Goal: Information Seeking & Learning: Check status

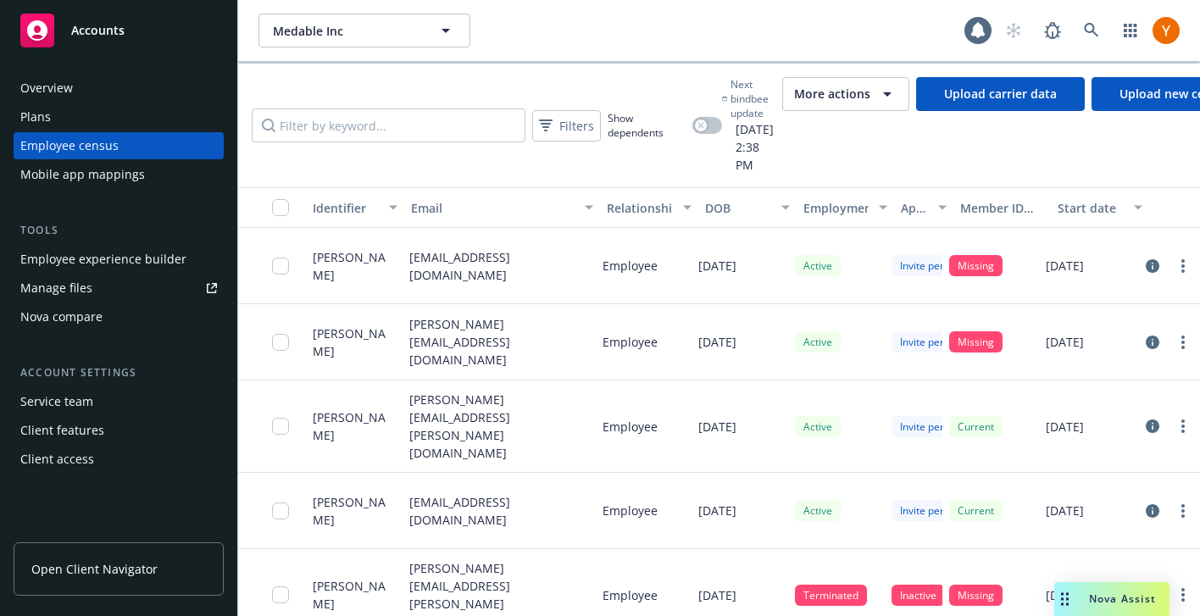
click at [837, 101] on span "More actions" at bounding box center [832, 94] width 76 height 17
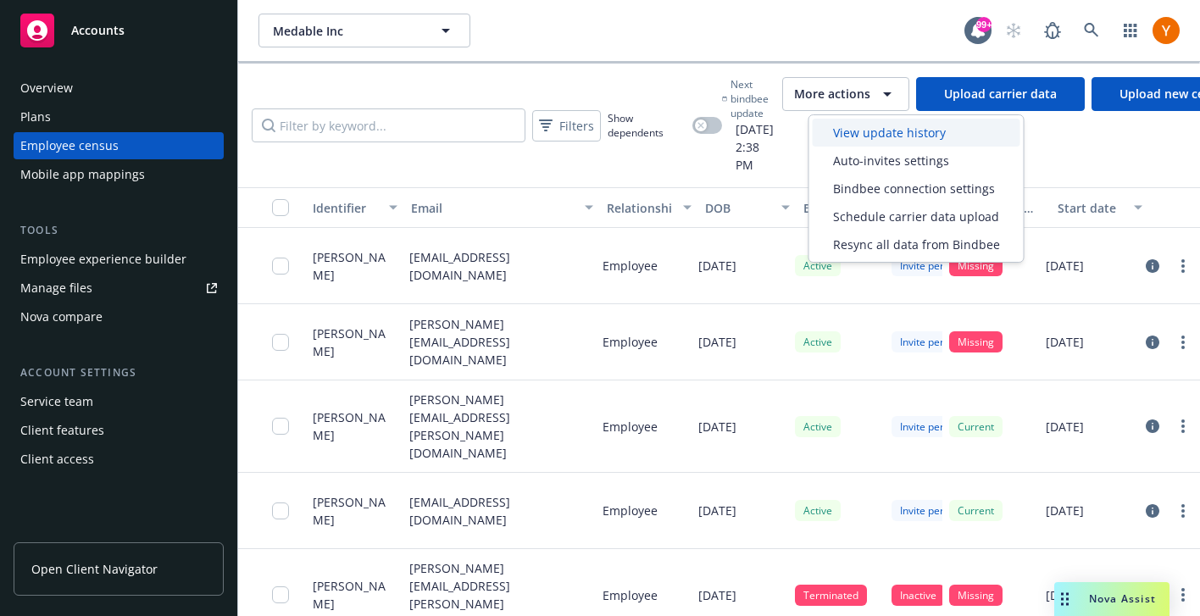
click at [842, 130] on span "View update history" at bounding box center [889, 133] width 113 height 18
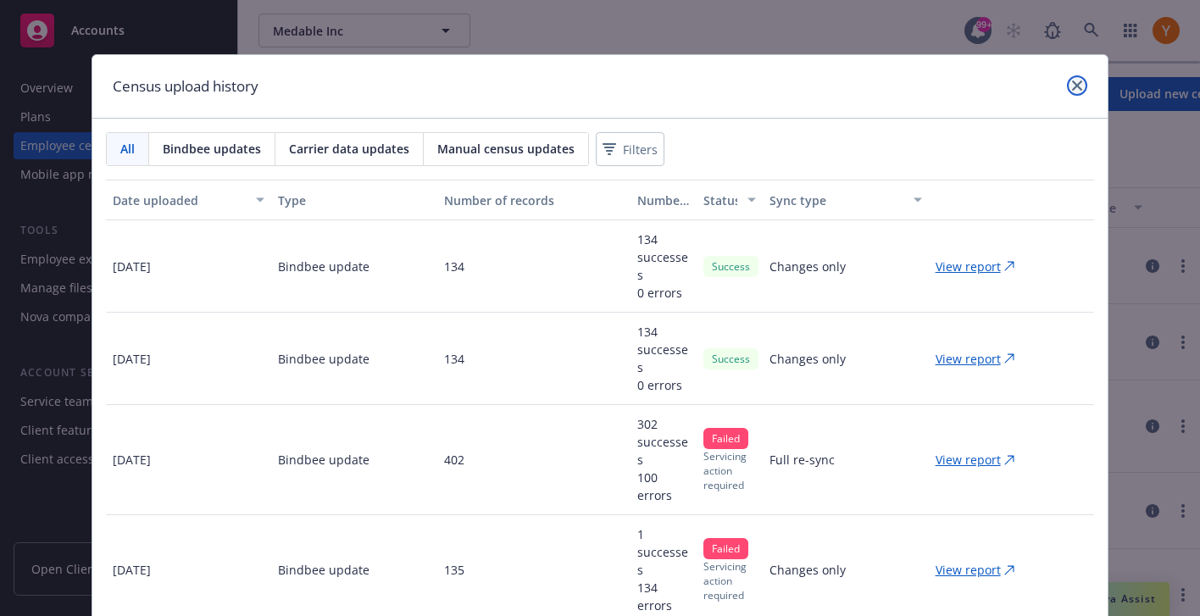
click at [1081, 87] on icon "close" at bounding box center [1077, 85] width 10 height 10
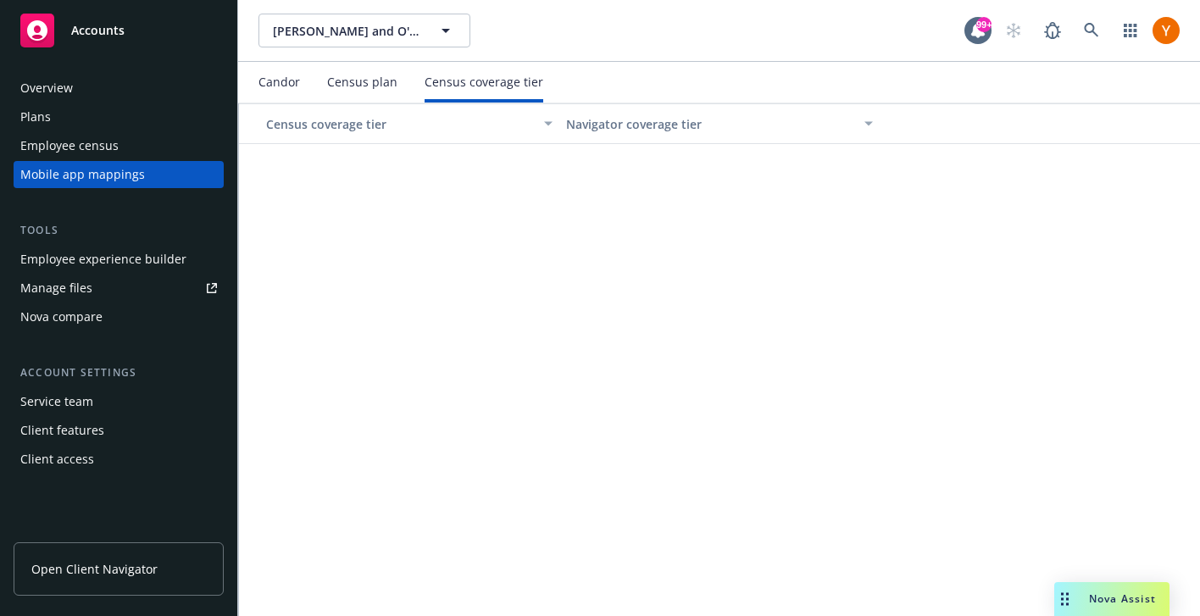
scroll to position [772, 0]
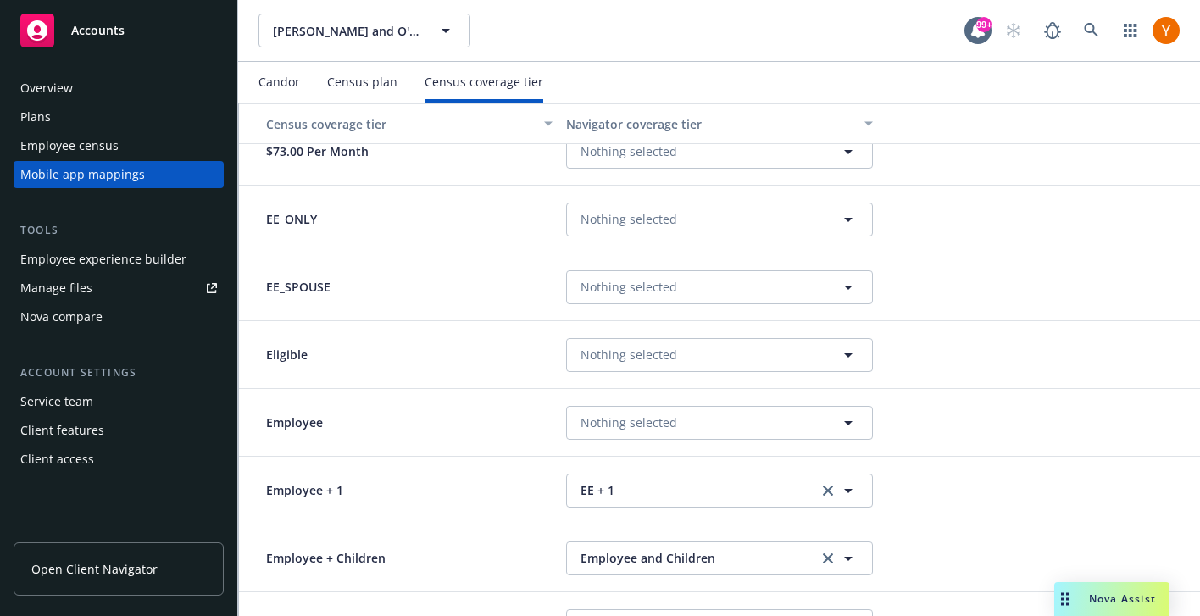
click at [139, 148] on div "Employee census" at bounding box center [118, 145] width 197 height 27
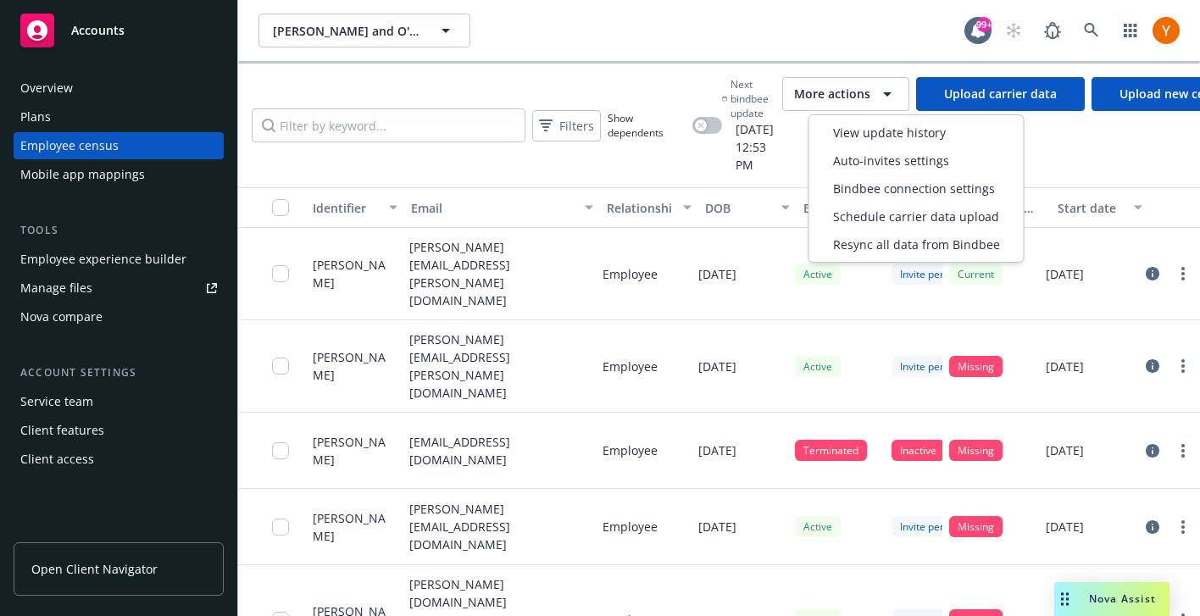
click at [861, 93] on span "More actions" at bounding box center [832, 94] width 76 height 17
click at [861, 127] on span "View update history" at bounding box center [889, 133] width 113 height 18
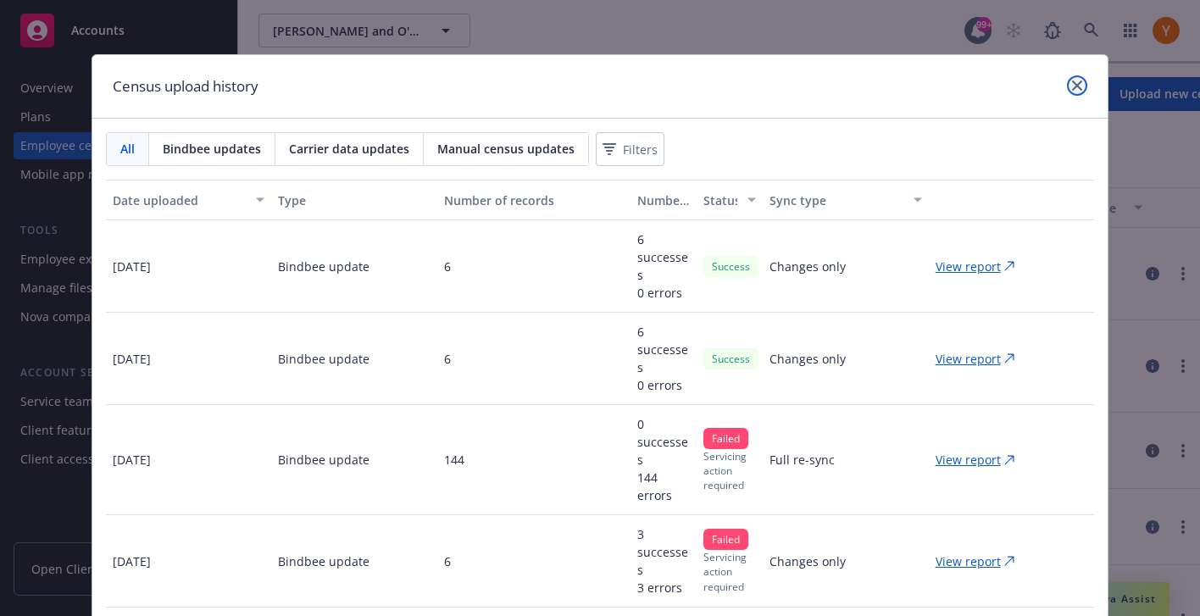
click at [1086, 85] on link "close" at bounding box center [1077, 85] width 20 height 20
